Goal: Information Seeking & Learning: Learn about a topic

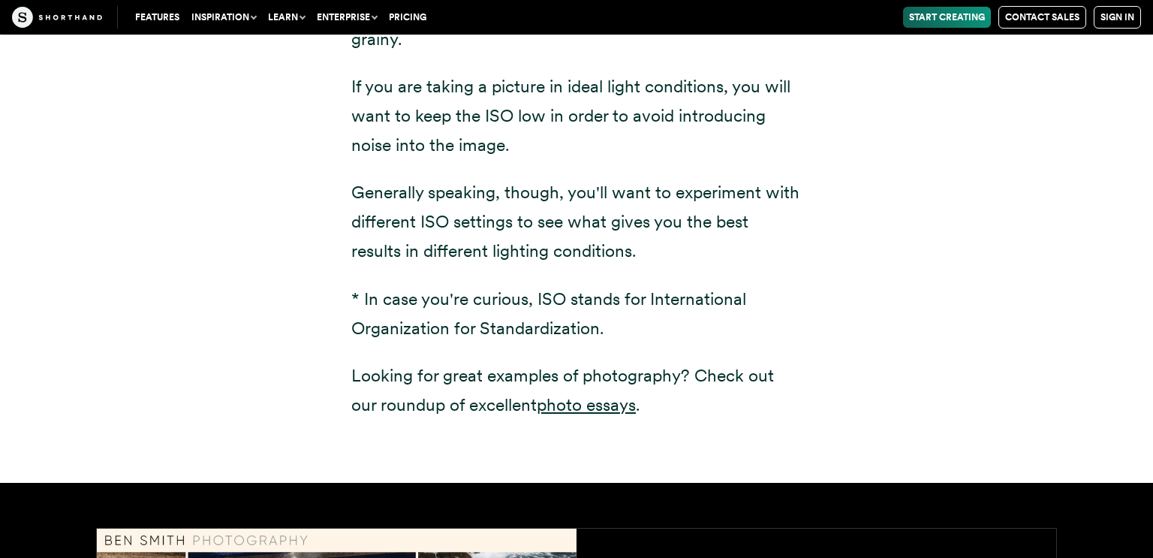
scroll to position [2239, 0]
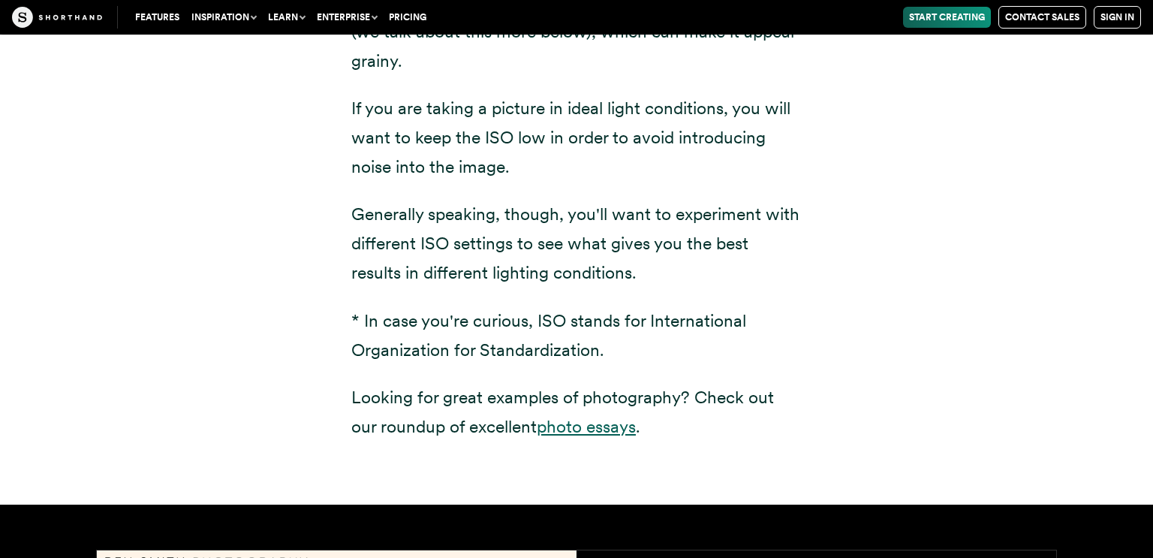
click at [629, 422] on link "photo essays" at bounding box center [586, 426] width 99 height 21
click at [212, 23] on button "Inspiration" at bounding box center [223, 17] width 77 height 21
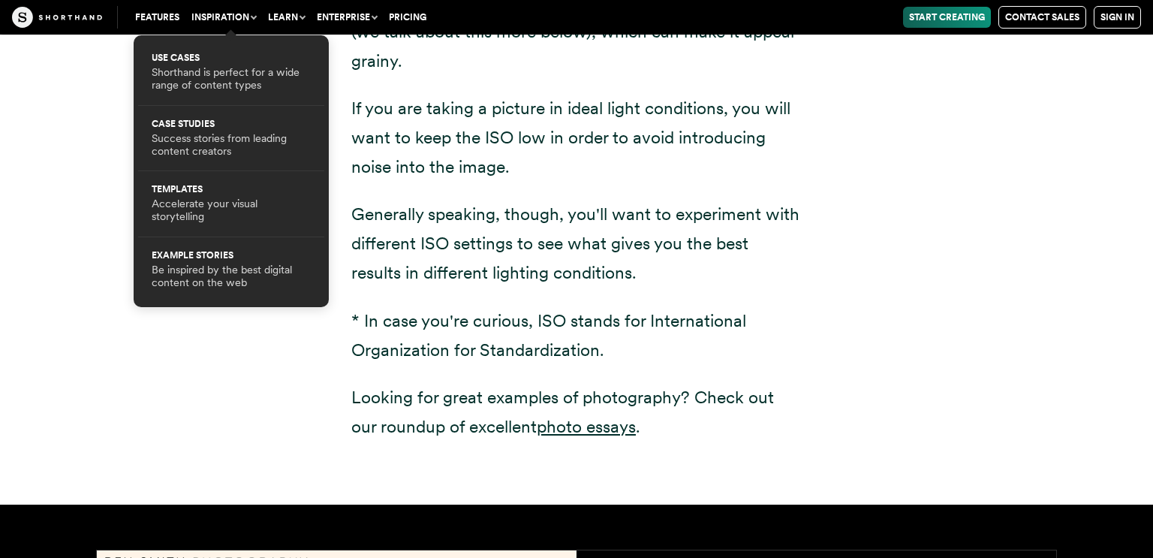
click at [237, 431] on div "ISO* settings on a camera affect how sensitive the film — or image sensor in di…" at bounding box center [576, 122] width 1021 height 765
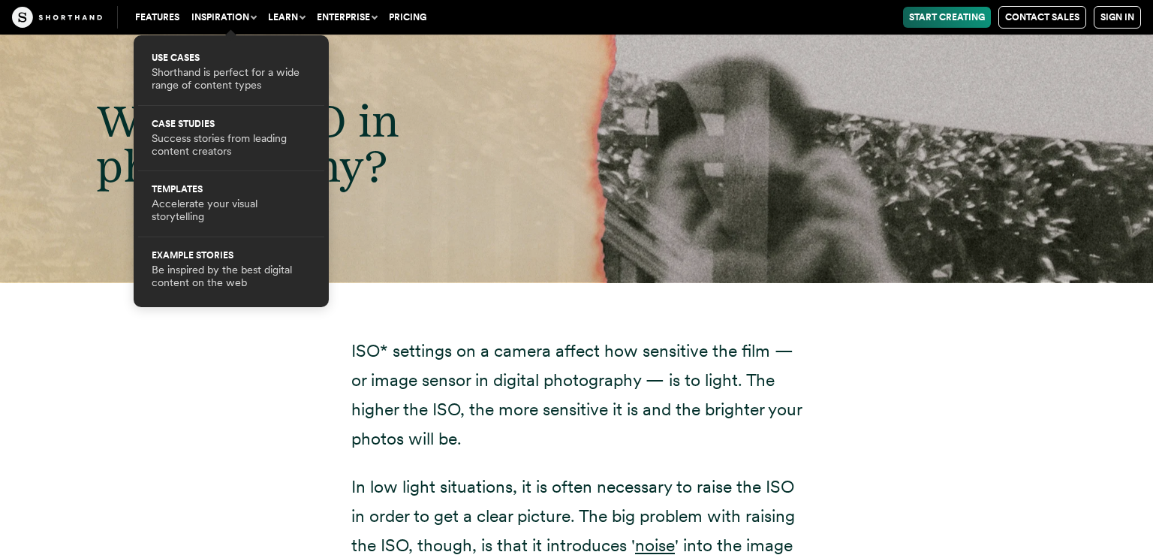
scroll to position [1681, 0]
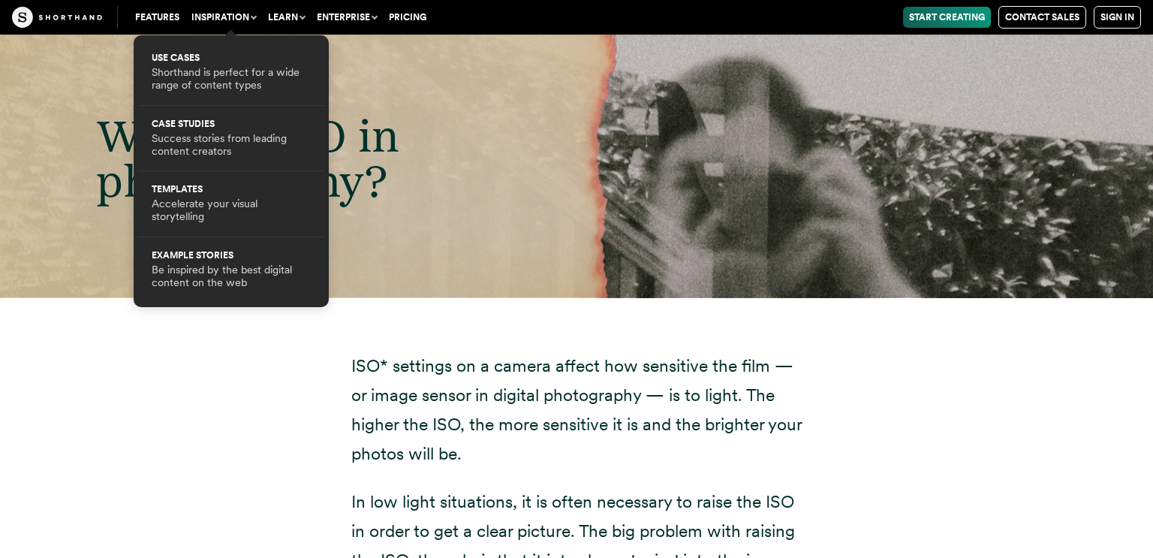
click at [1118, 281] on div "What is ISO in photography?" at bounding box center [576, 158] width 1153 height 279
click at [246, 9] on button "Inspiration" at bounding box center [223, 17] width 77 height 21
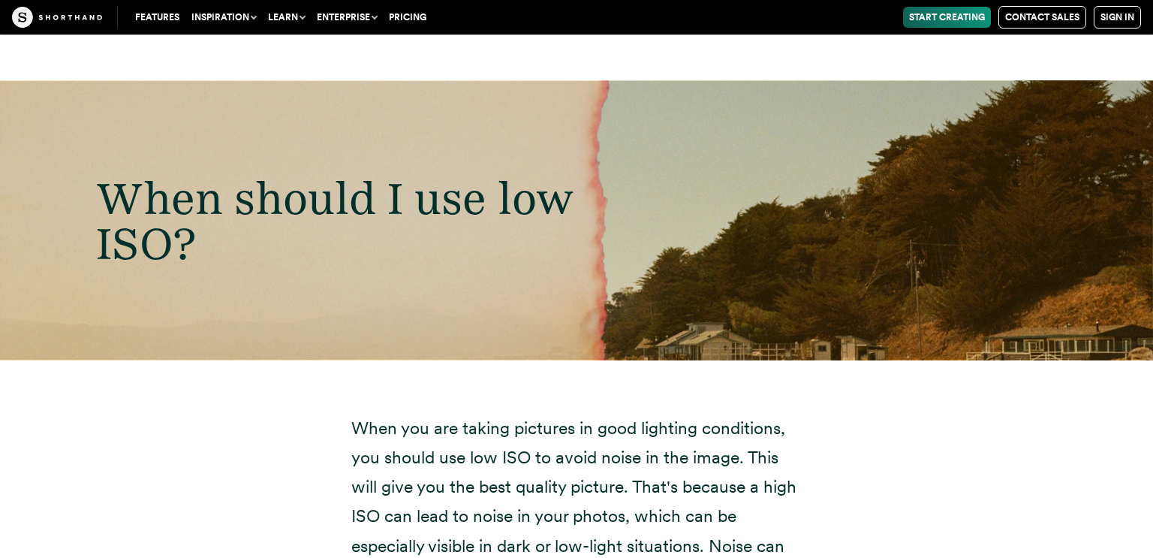
scroll to position [6514, 0]
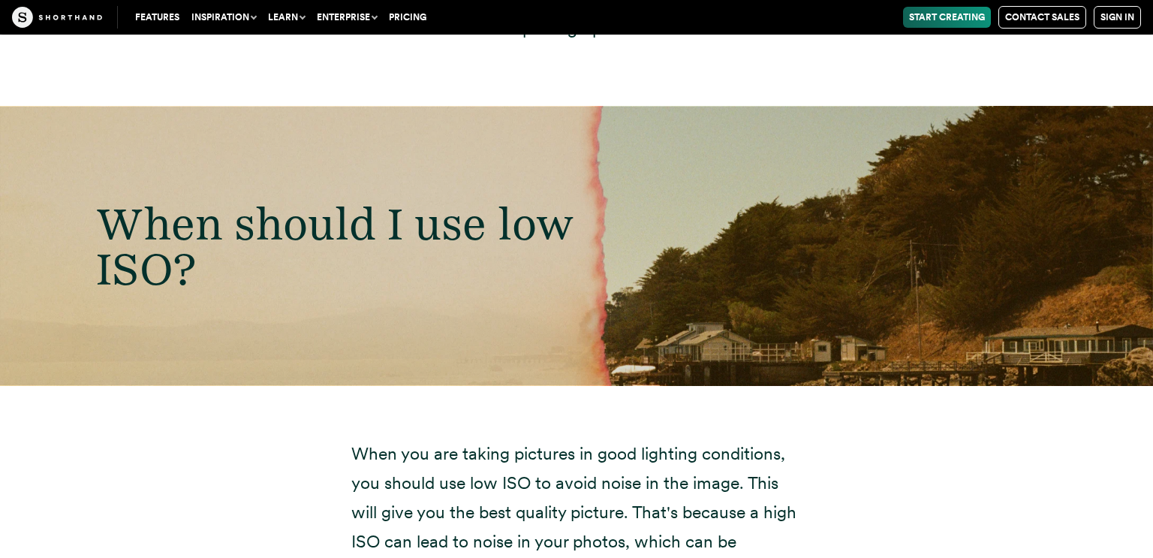
click at [883, 260] on div "When should I use low ISO?" at bounding box center [576, 246] width 1153 height 279
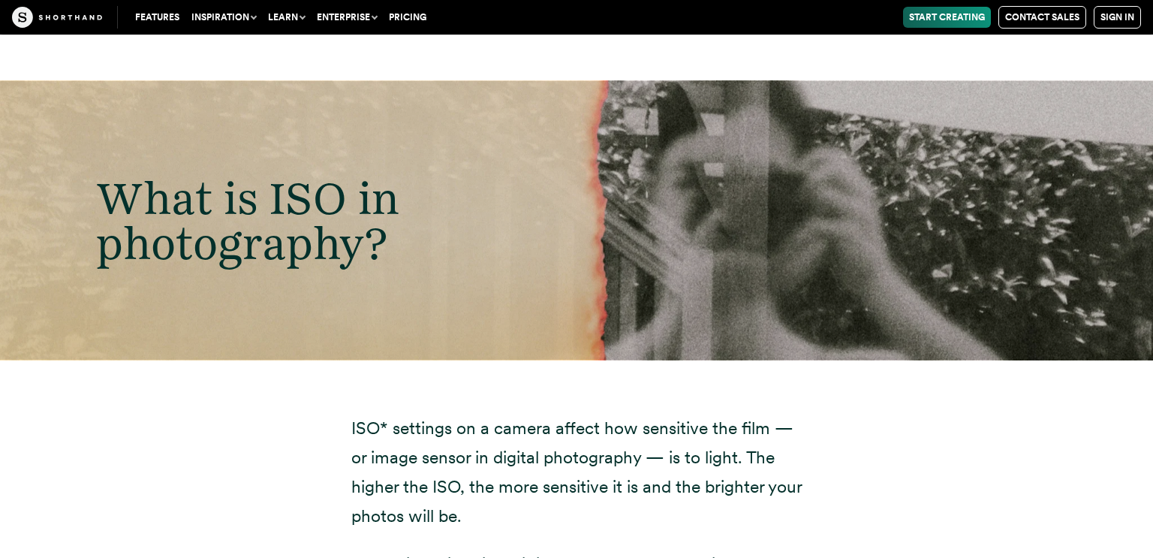
scroll to position [1621, 0]
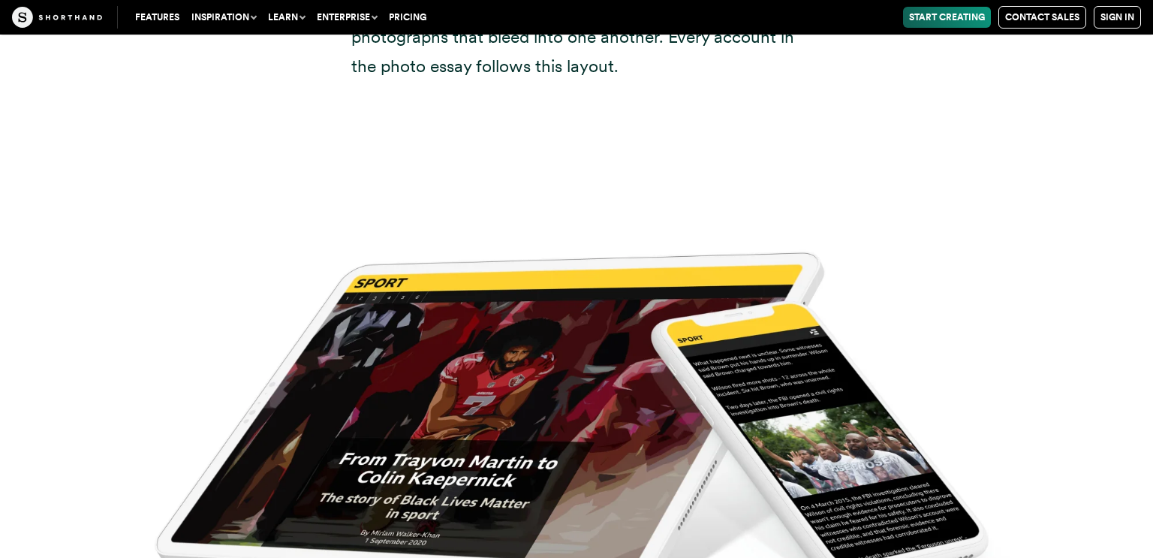
scroll to position [20016, 0]
